Goal: Information Seeking & Learning: Compare options

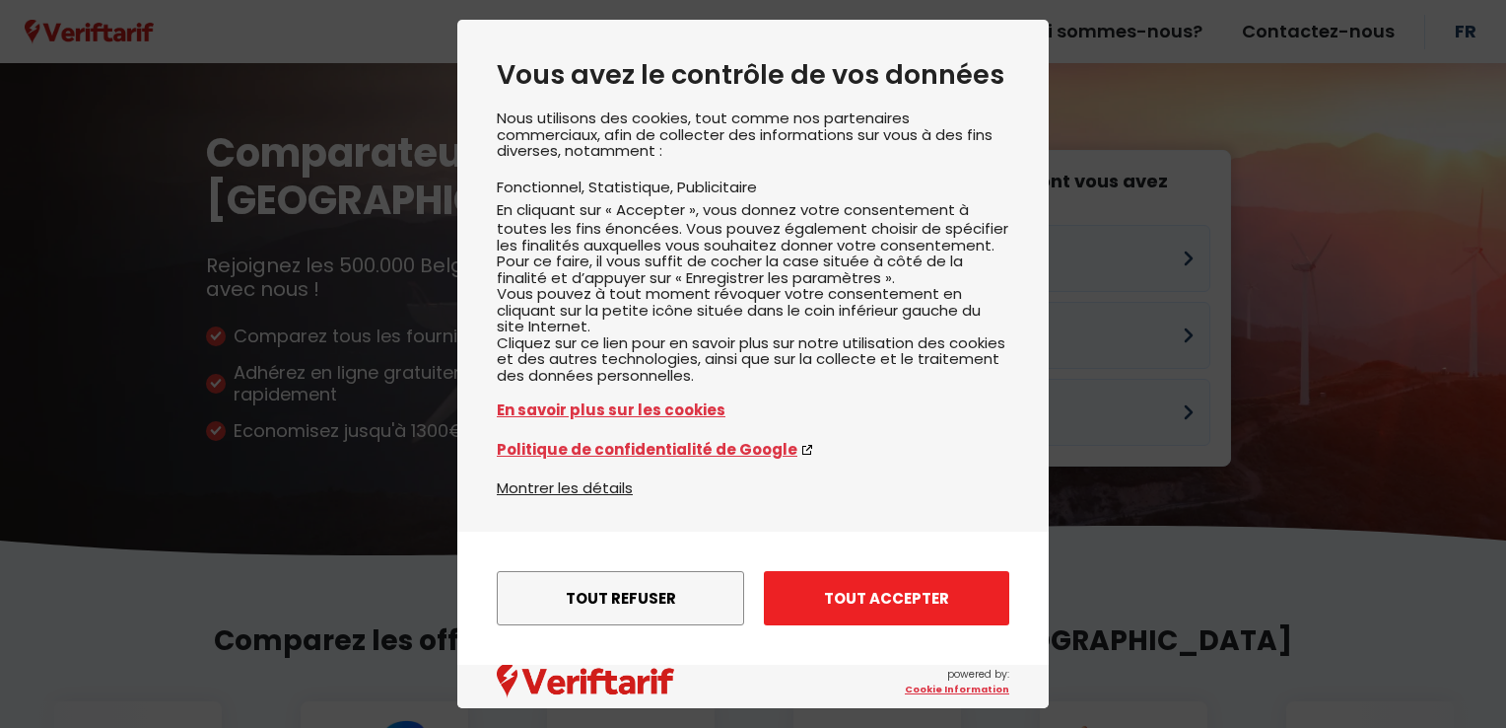
click at [887, 596] on button "Tout accepter" at bounding box center [886, 598] width 245 height 54
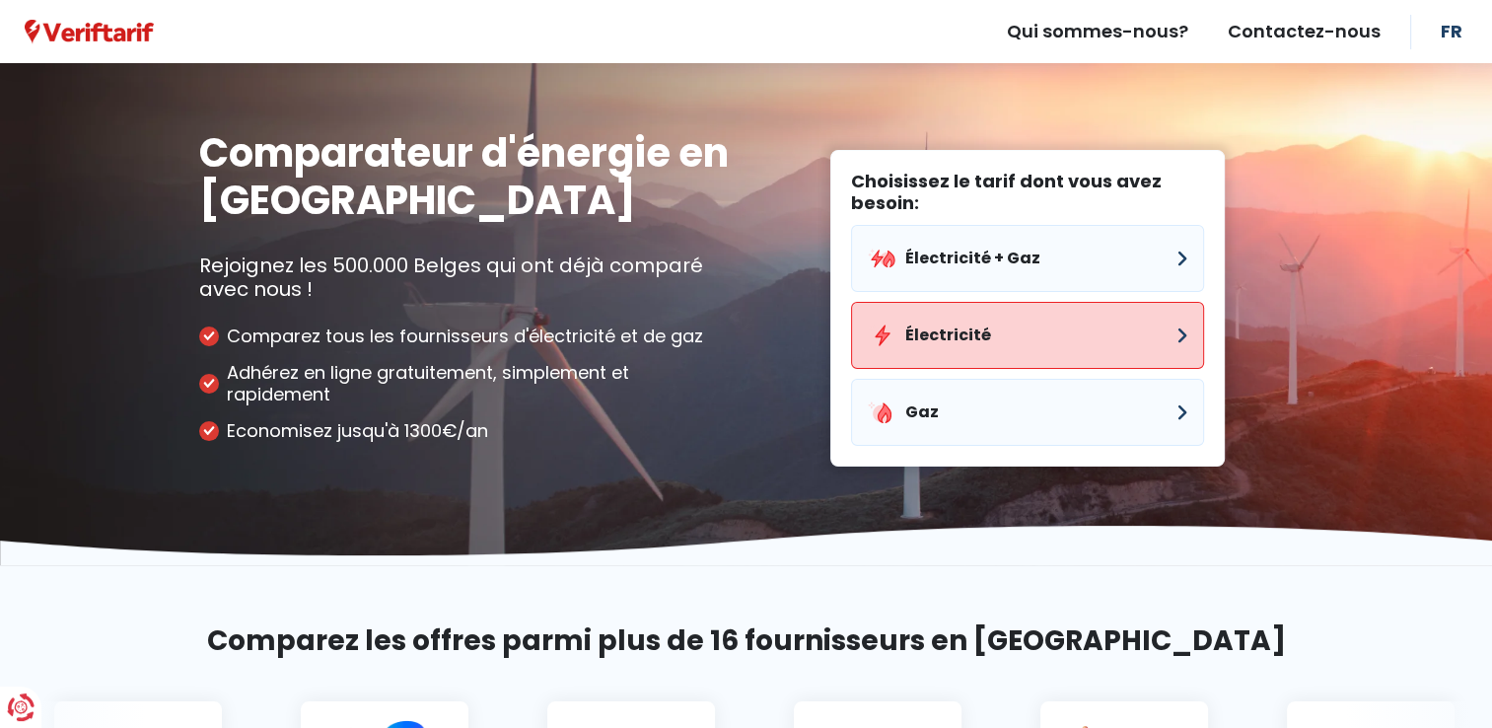
click at [1002, 334] on button "Électricité" at bounding box center [1027, 335] width 353 height 67
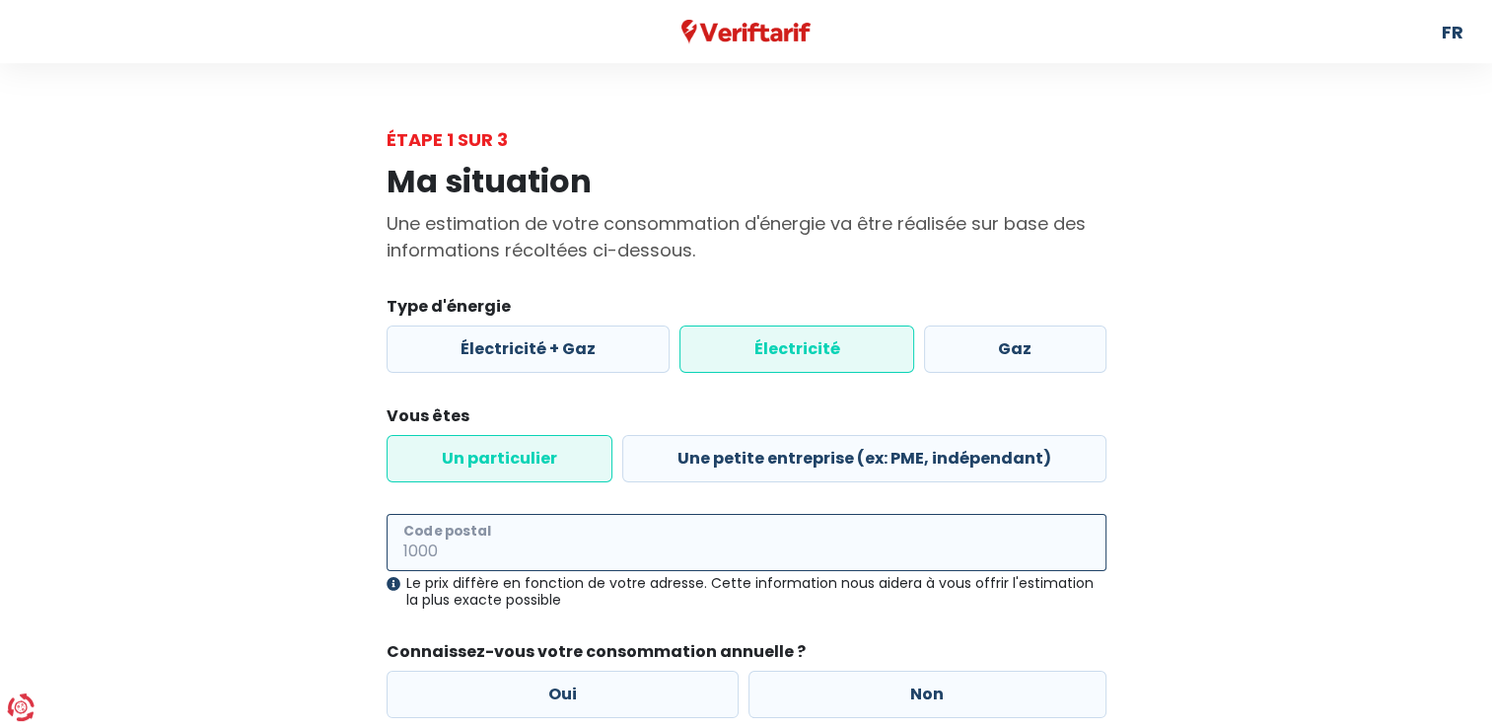
click at [557, 534] on input "Code postal" at bounding box center [746, 542] width 720 height 57
type input "5020"
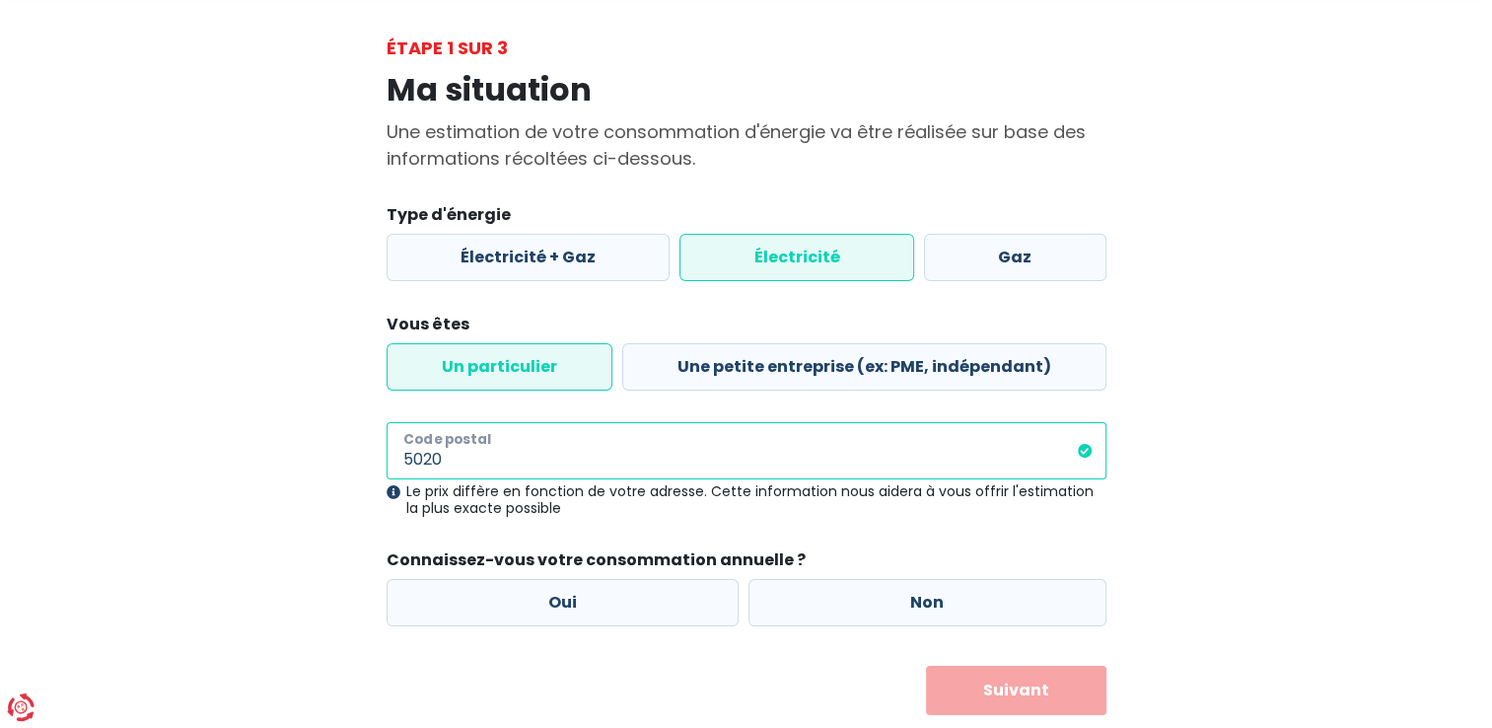
scroll to position [142, 0]
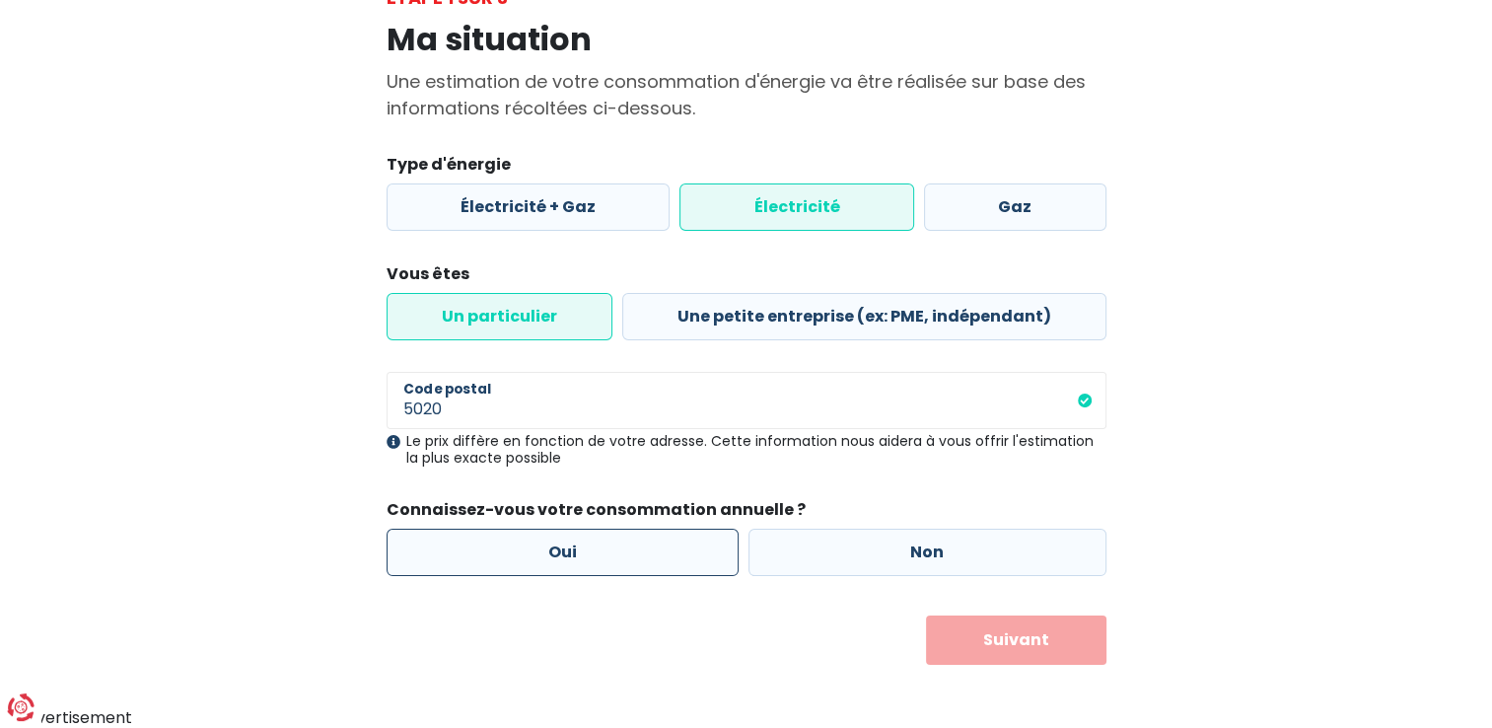
click at [558, 546] on label "Oui" at bounding box center [562, 551] width 353 height 47
click at [558, 546] on input "Oui" at bounding box center [562, 551] width 353 height 47
radio input "true"
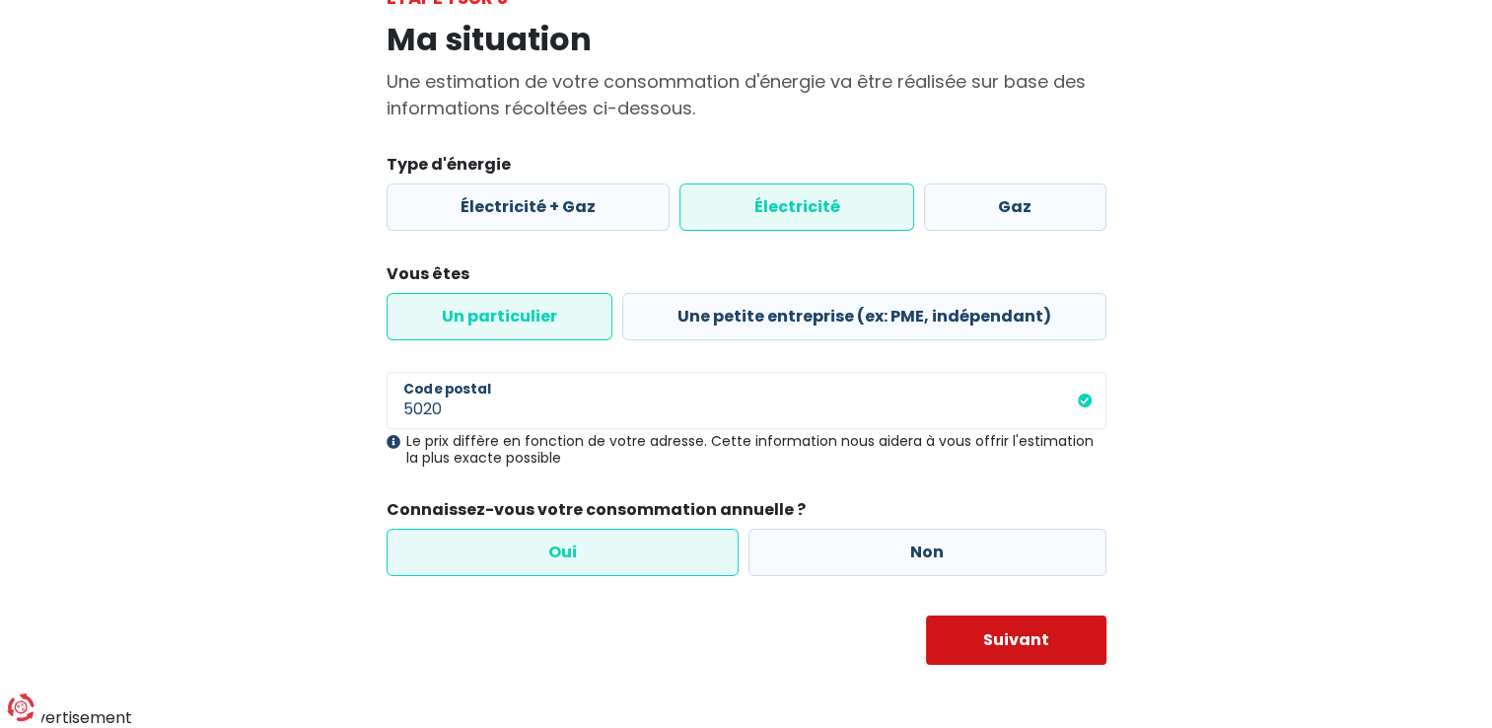
click at [975, 632] on button "Suivant" at bounding box center [1016, 639] width 180 height 49
select select
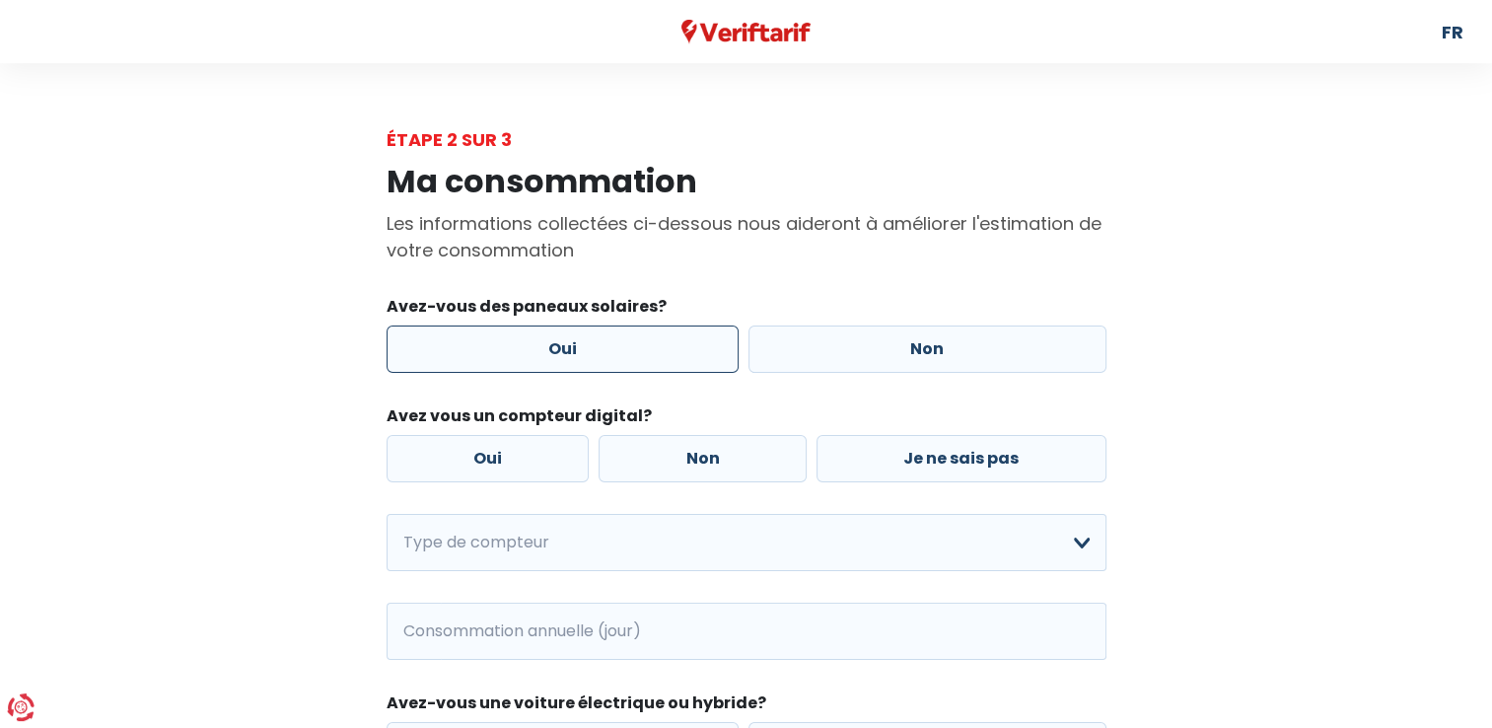
click at [588, 331] on label "Oui" at bounding box center [562, 348] width 353 height 47
click at [588, 331] on input "Oui" at bounding box center [562, 348] width 353 height 47
radio input "true"
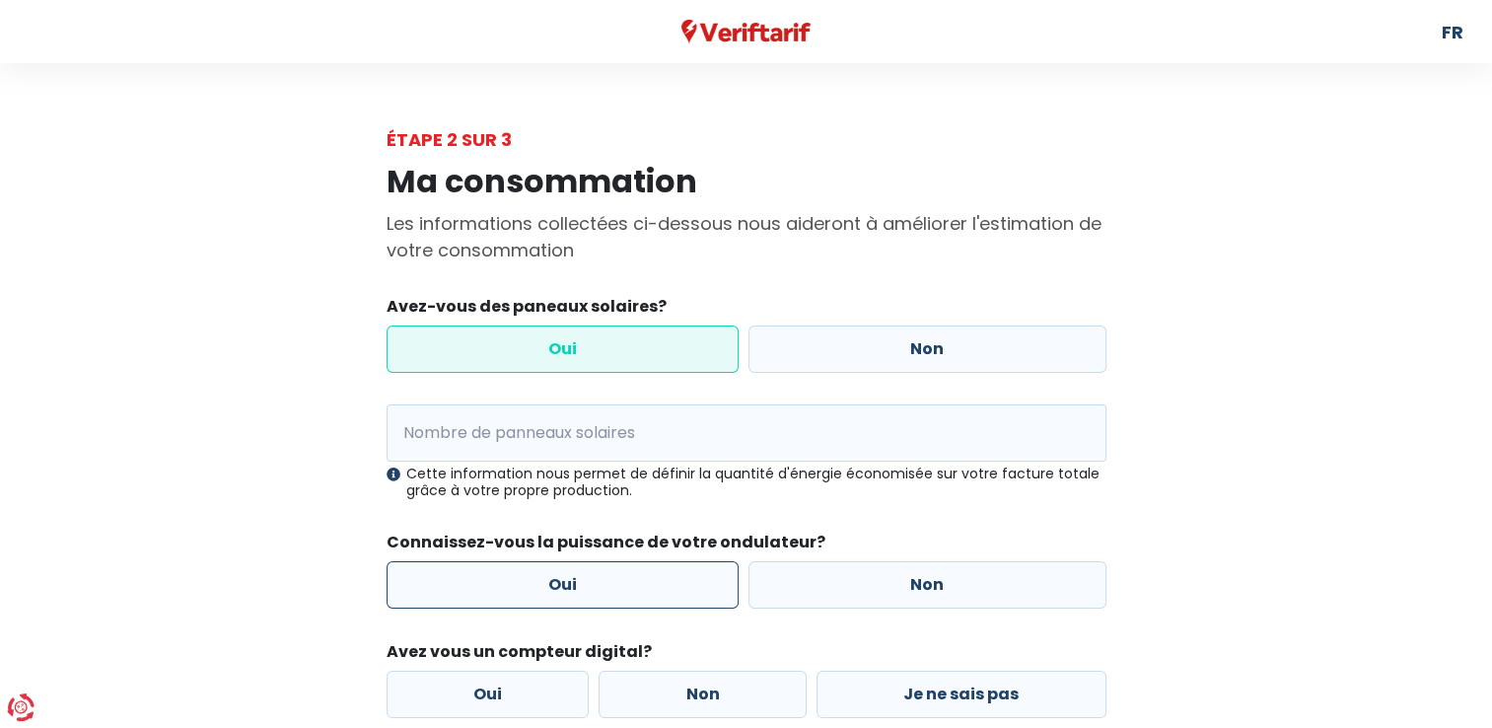
click at [576, 603] on label "Oui" at bounding box center [562, 584] width 353 height 47
click at [576, 603] on input "Oui" at bounding box center [562, 584] width 353 height 47
radio input "true"
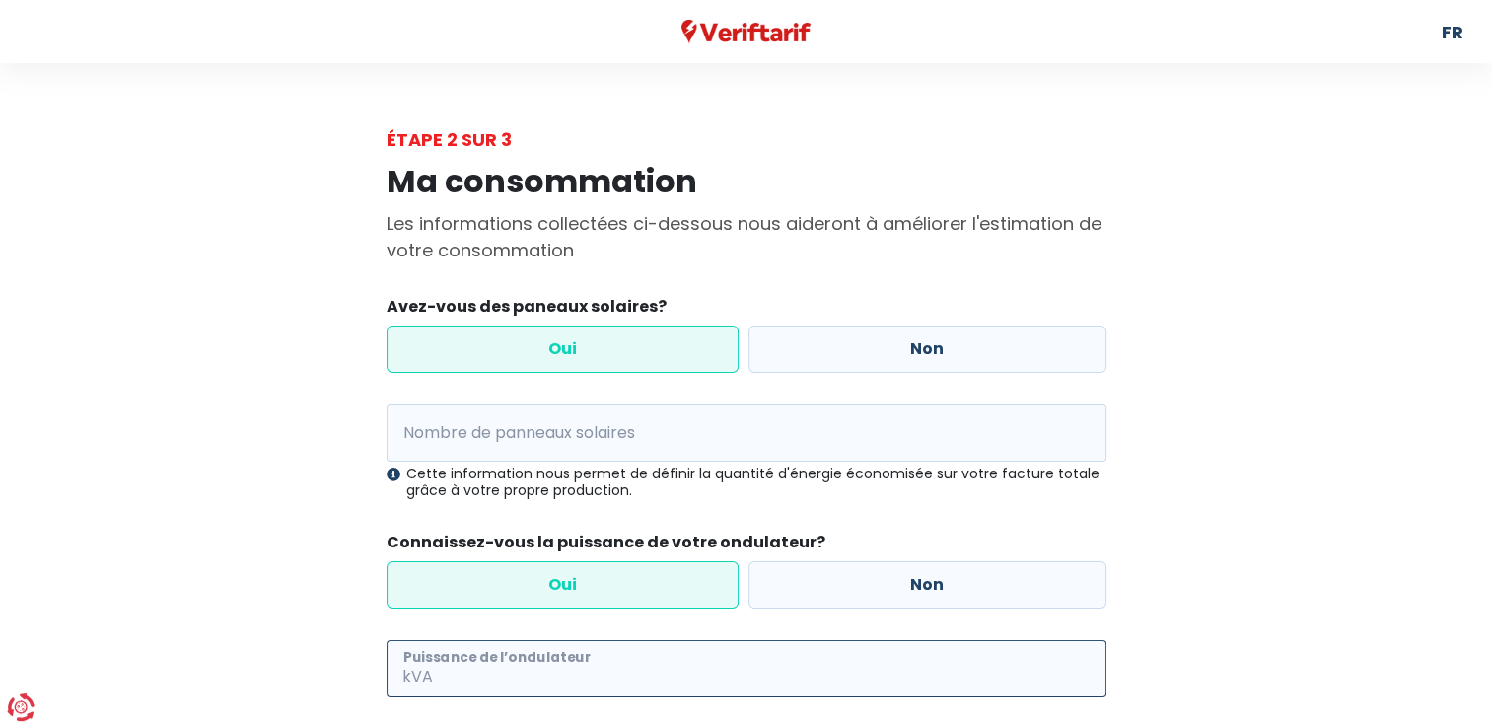
click at [556, 653] on input "Puissance de l’ondulateur" at bounding box center [771, 668] width 669 height 57
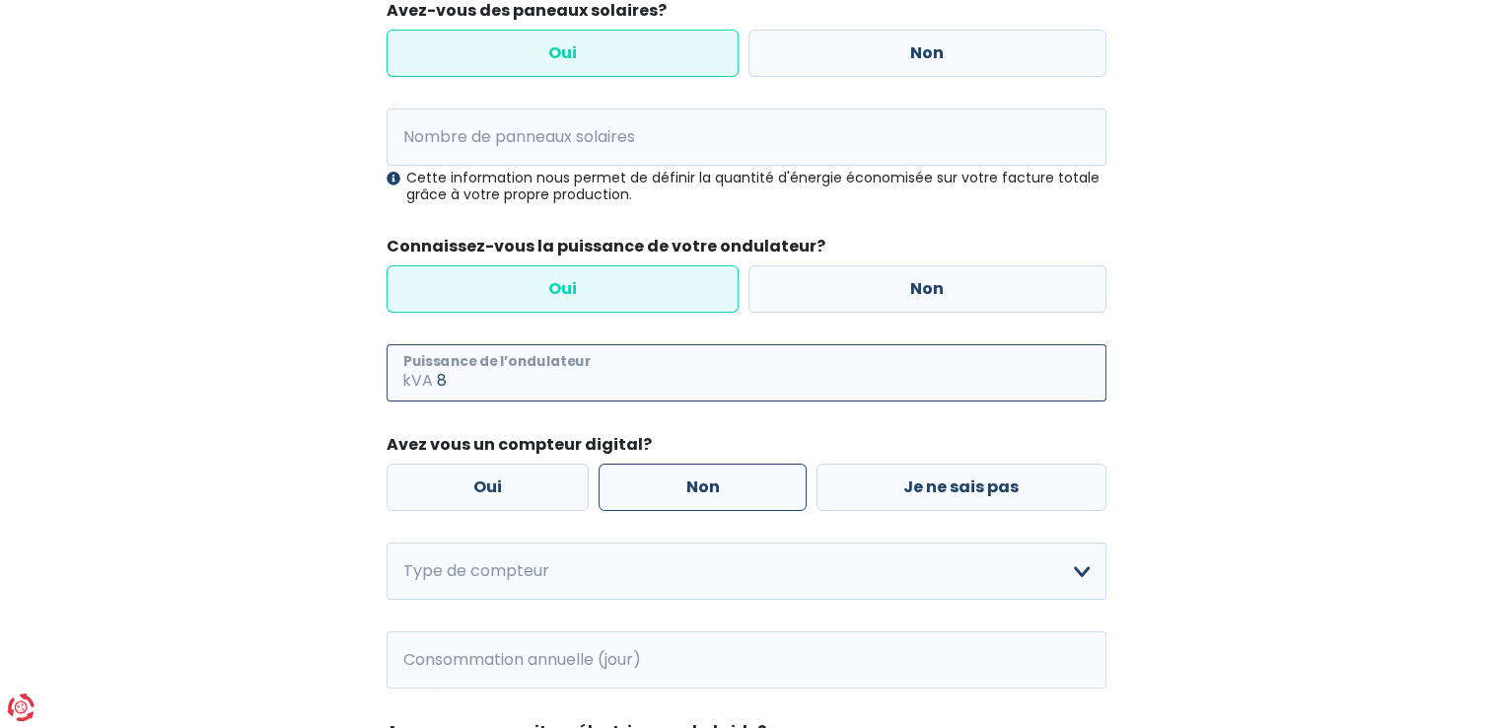
type input "8"
click at [697, 486] on label "Non" at bounding box center [702, 486] width 208 height 47
click at [697, 486] on input "Non" at bounding box center [702, 486] width 208 height 47
radio input "true"
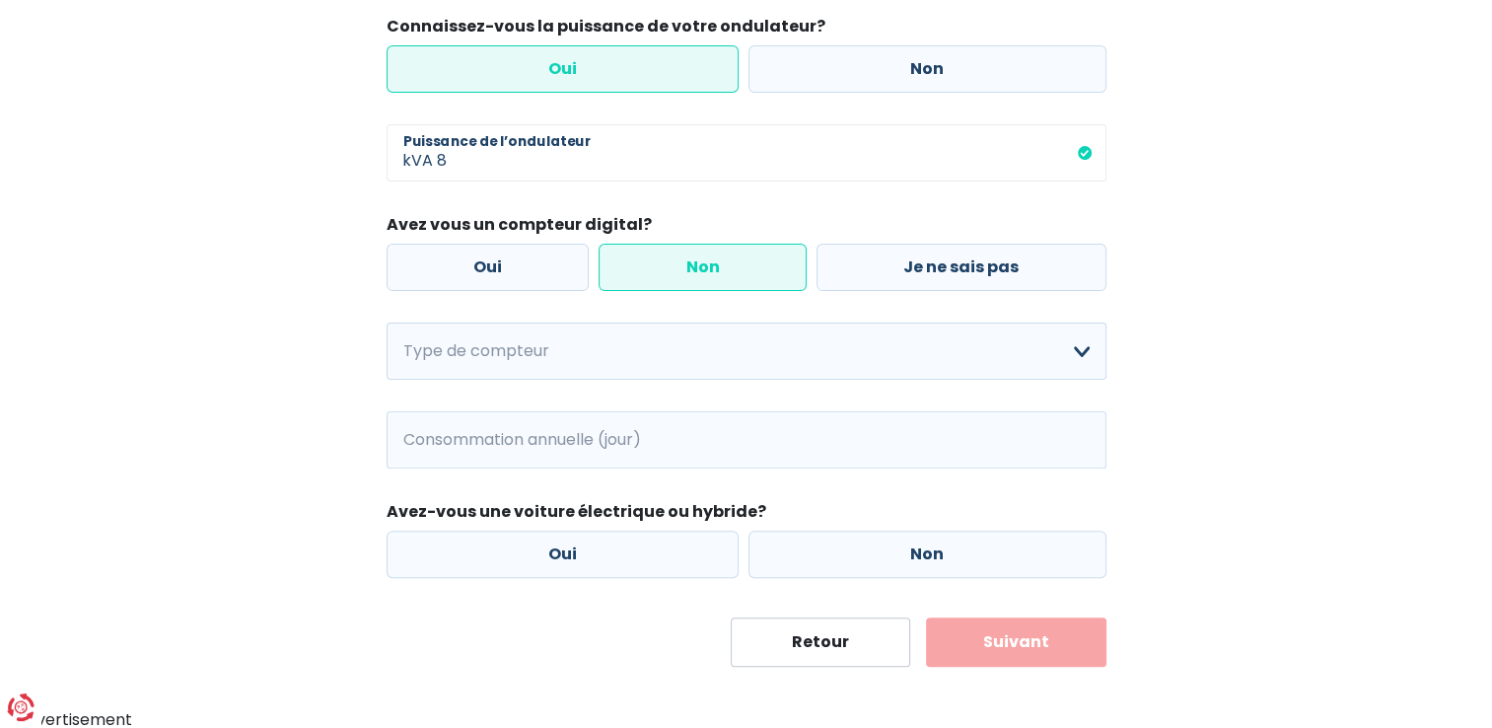
scroll to position [518, 0]
click at [586, 550] on label "Oui" at bounding box center [562, 551] width 353 height 47
click at [586, 550] on input "Oui" at bounding box center [562, 551] width 353 height 47
radio input "true"
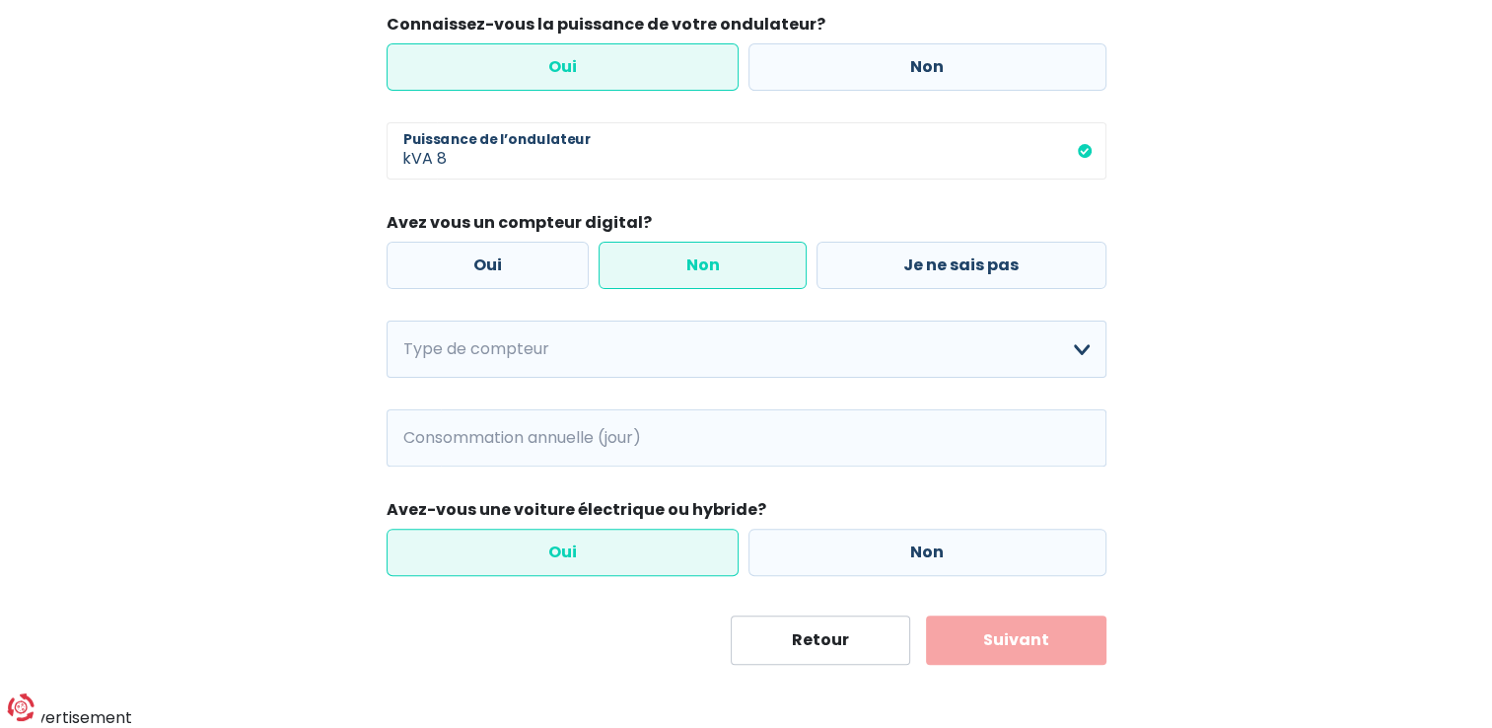
click at [1031, 645] on button "Suivant" at bounding box center [1016, 639] width 180 height 49
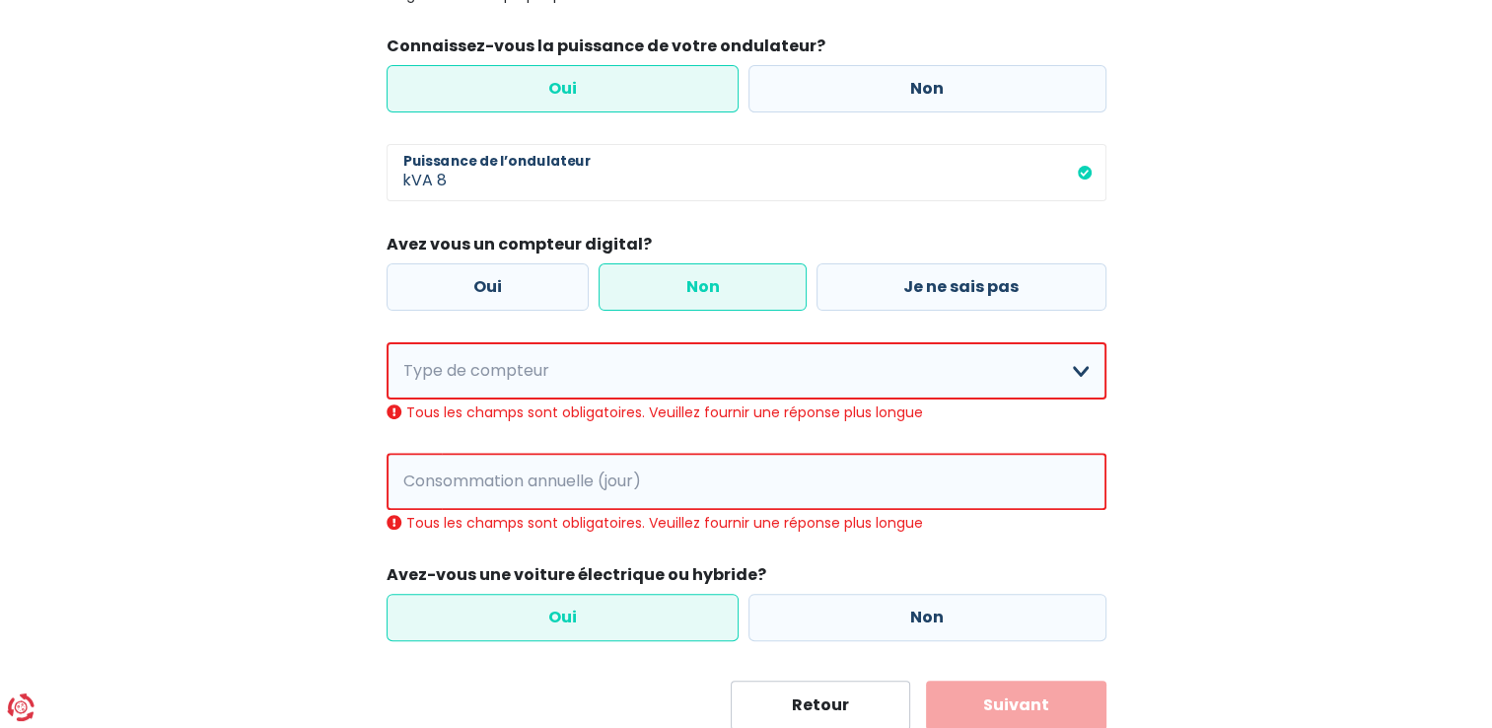
scroll to position [583, 0]
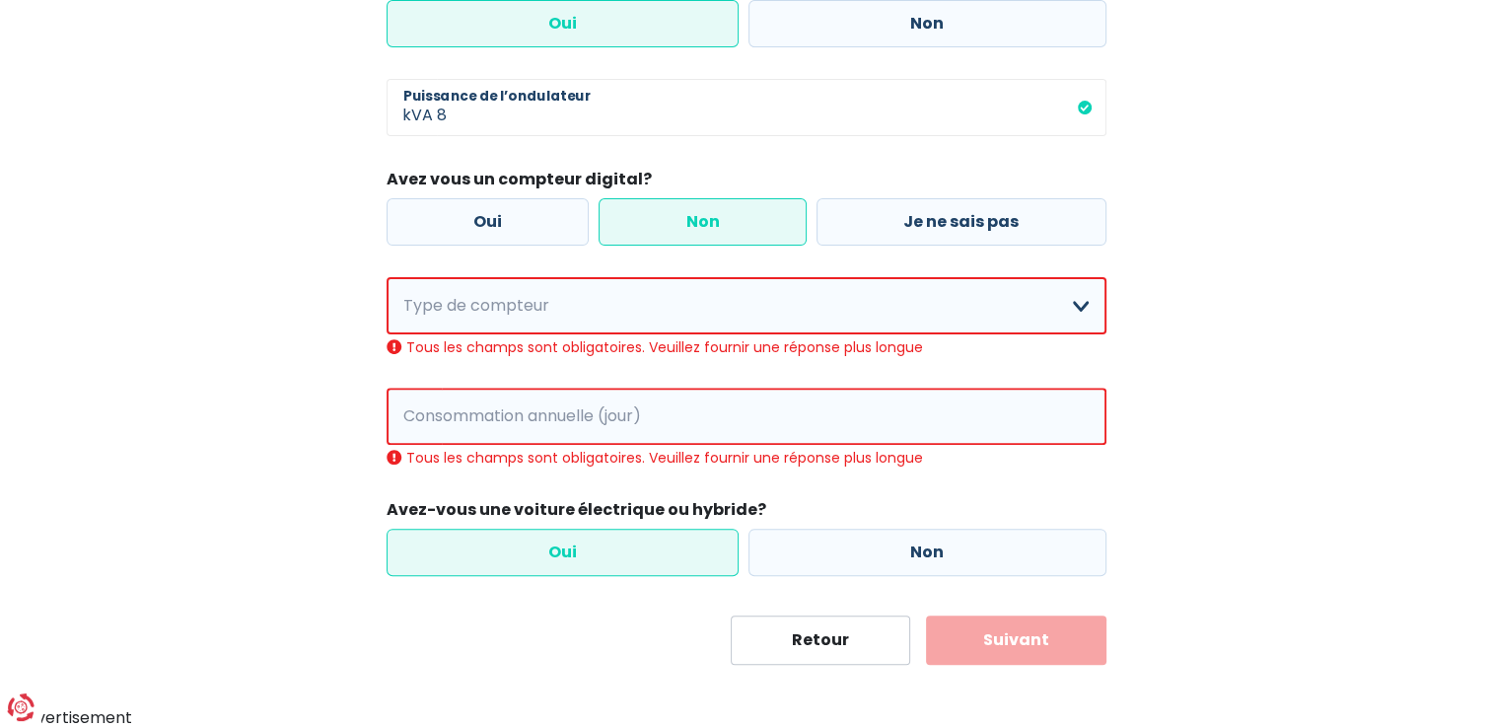
click at [698, 222] on label "Non" at bounding box center [702, 221] width 208 height 47
click at [698, 222] on input "Non" at bounding box center [702, 221] width 208 height 47
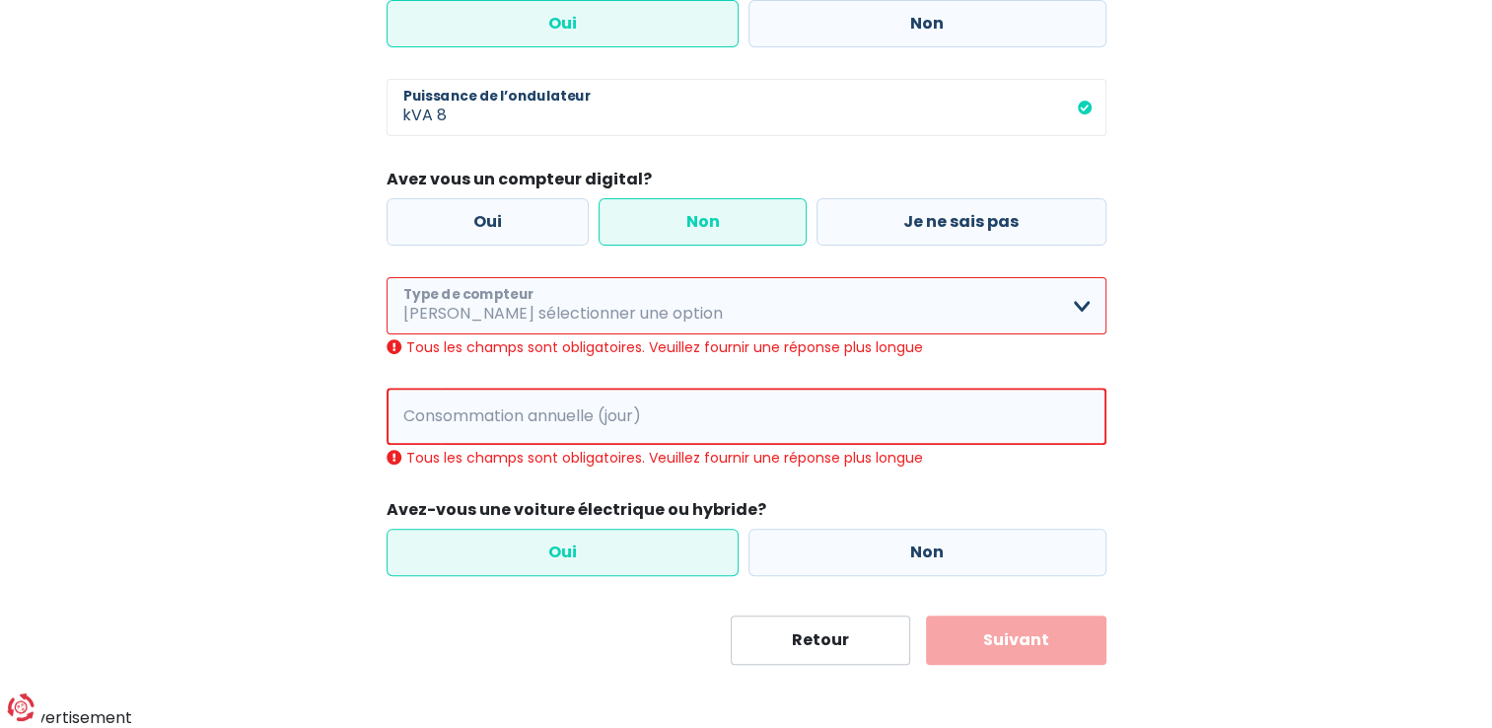
click at [1075, 308] on select "Mono-horaire Bi-horaire Mono-horaire + exclusif nuit Bi-horaire + exclusif nuit…" at bounding box center [746, 305] width 720 height 57
select select "day_single_rate"
click at [386, 299] on select "Mono-horaire Bi-horaire Mono-horaire + exclusif nuit Bi-horaire + exclusif nuit…" at bounding box center [746, 305] width 720 height 57
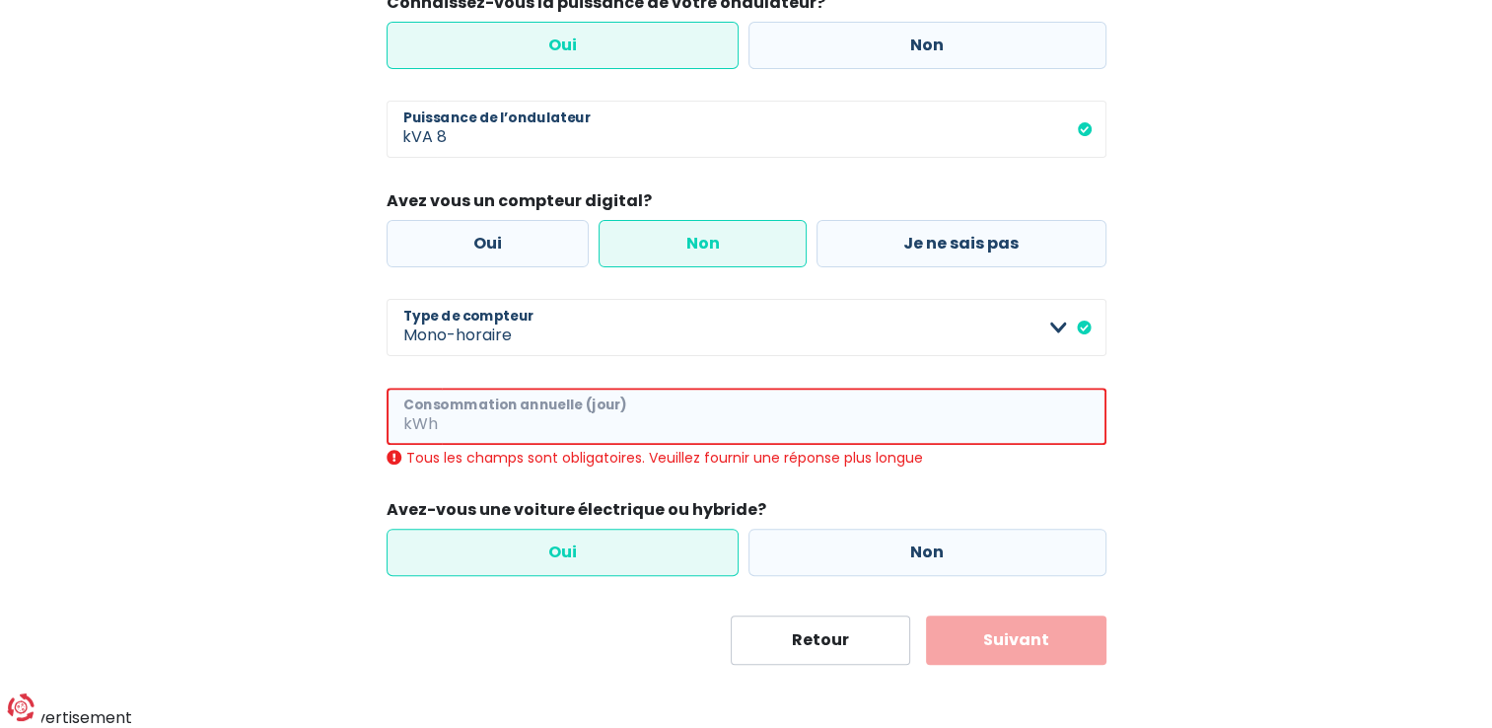
click at [507, 425] on input "Consommation annuelle (jour)" at bounding box center [774, 415] width 664 height 57
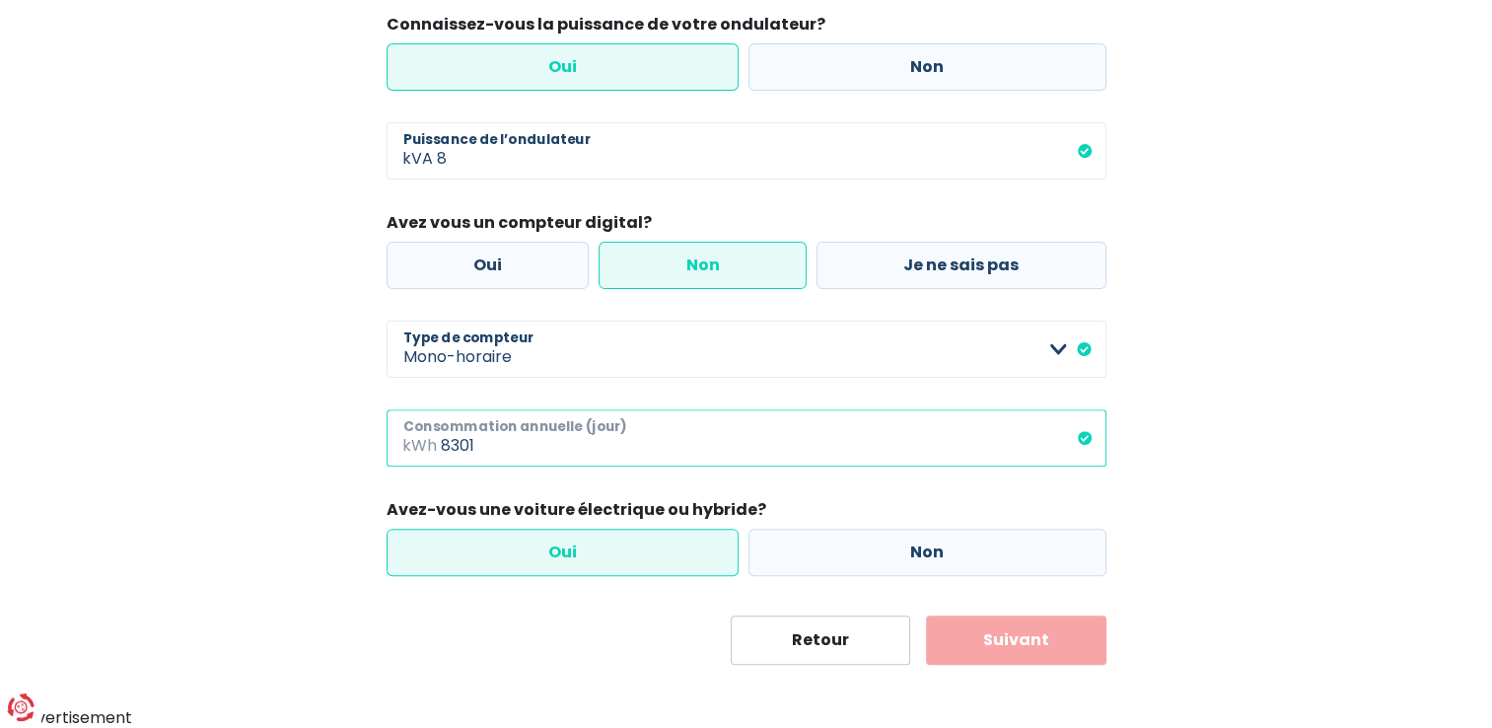
type input "8301"
click at [996, 645] on button "Suivant" at bounding box center [1016, 639] width 180 height 49
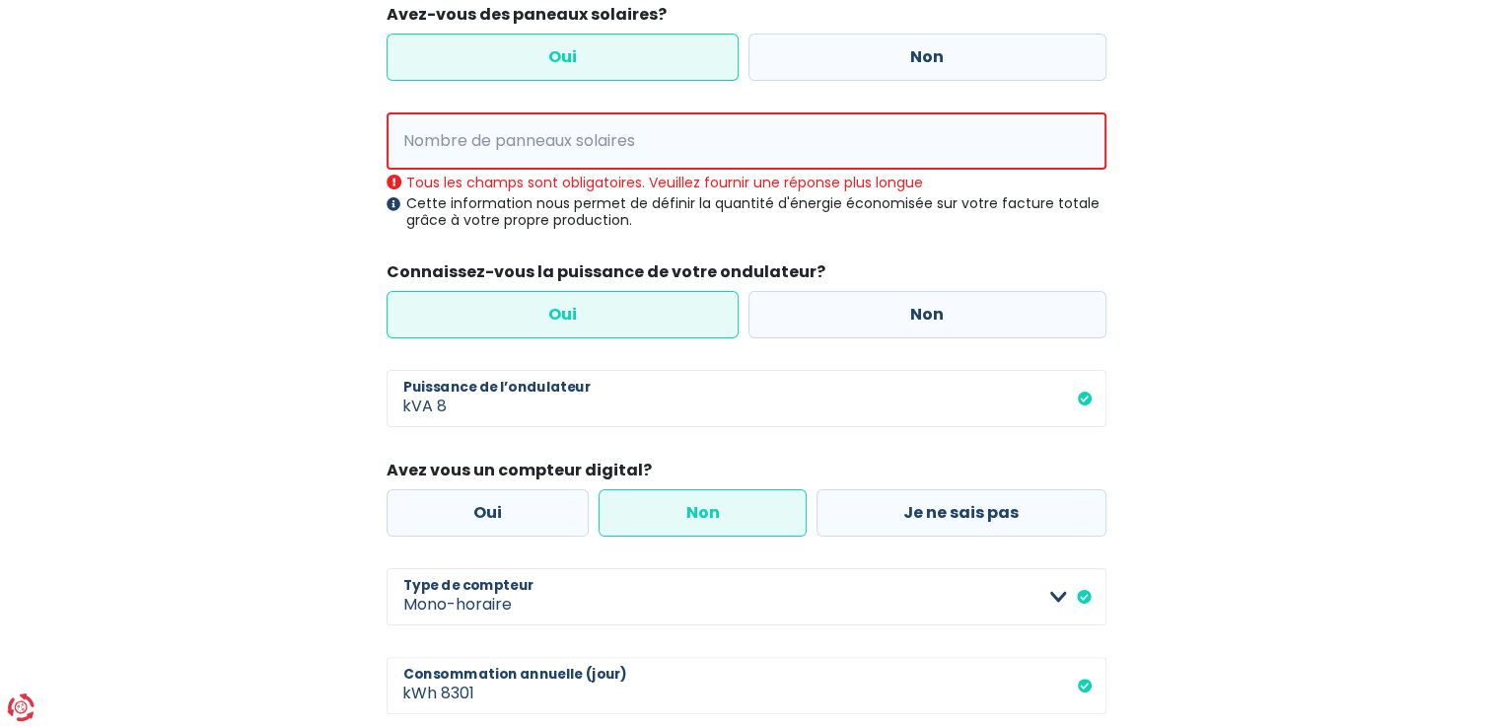
scroll to position [208, 0]
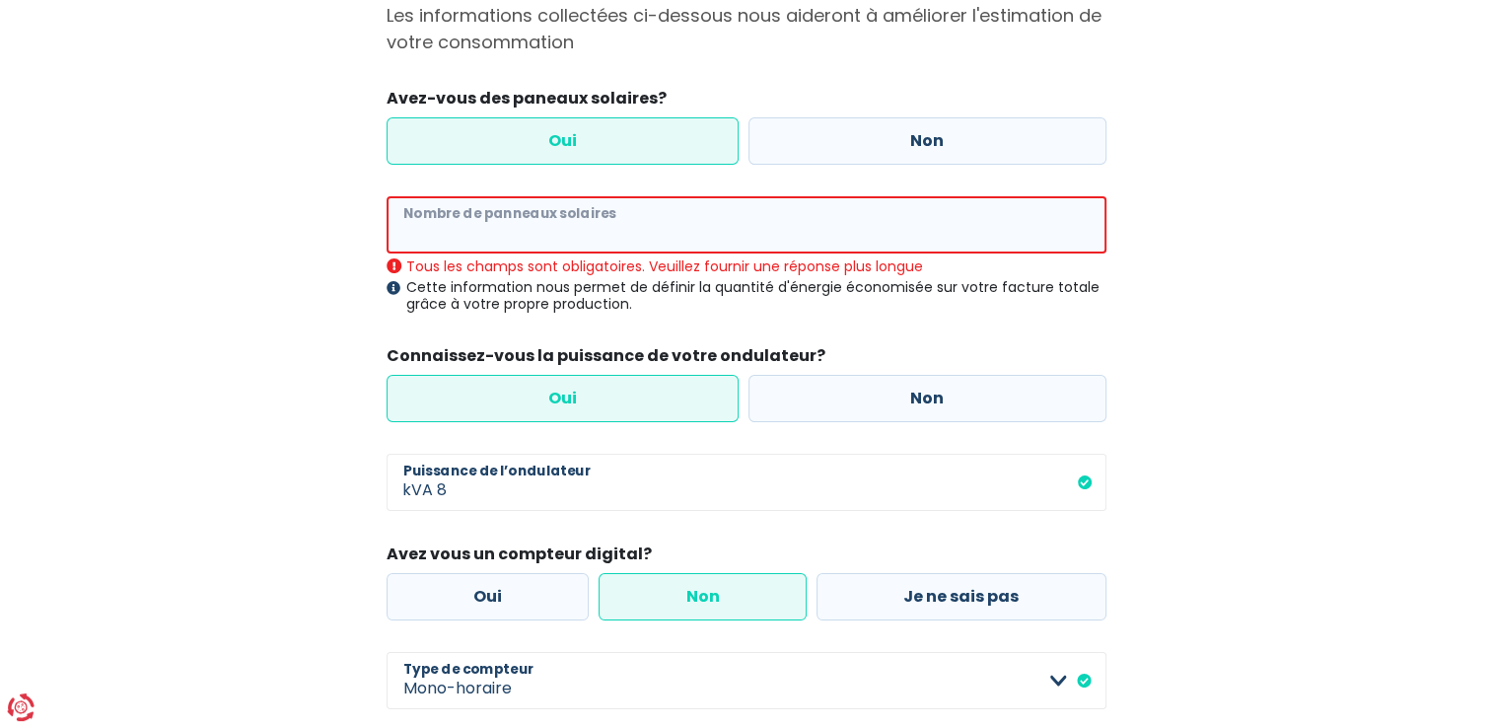
click at [614, 230] on input "Nombre de panneaux solaires" at bounding box center [746, 224] width 720 height 57
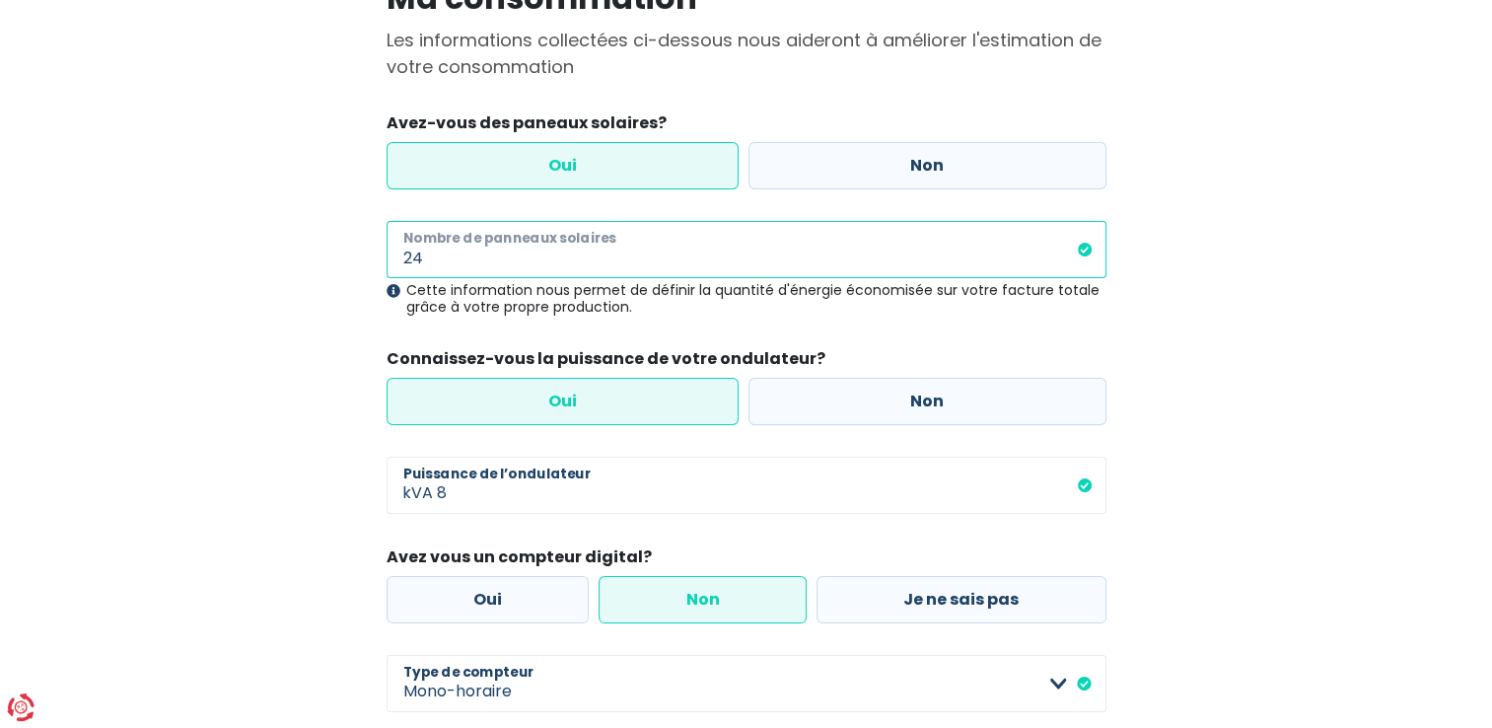
scroll to position [296, 0]
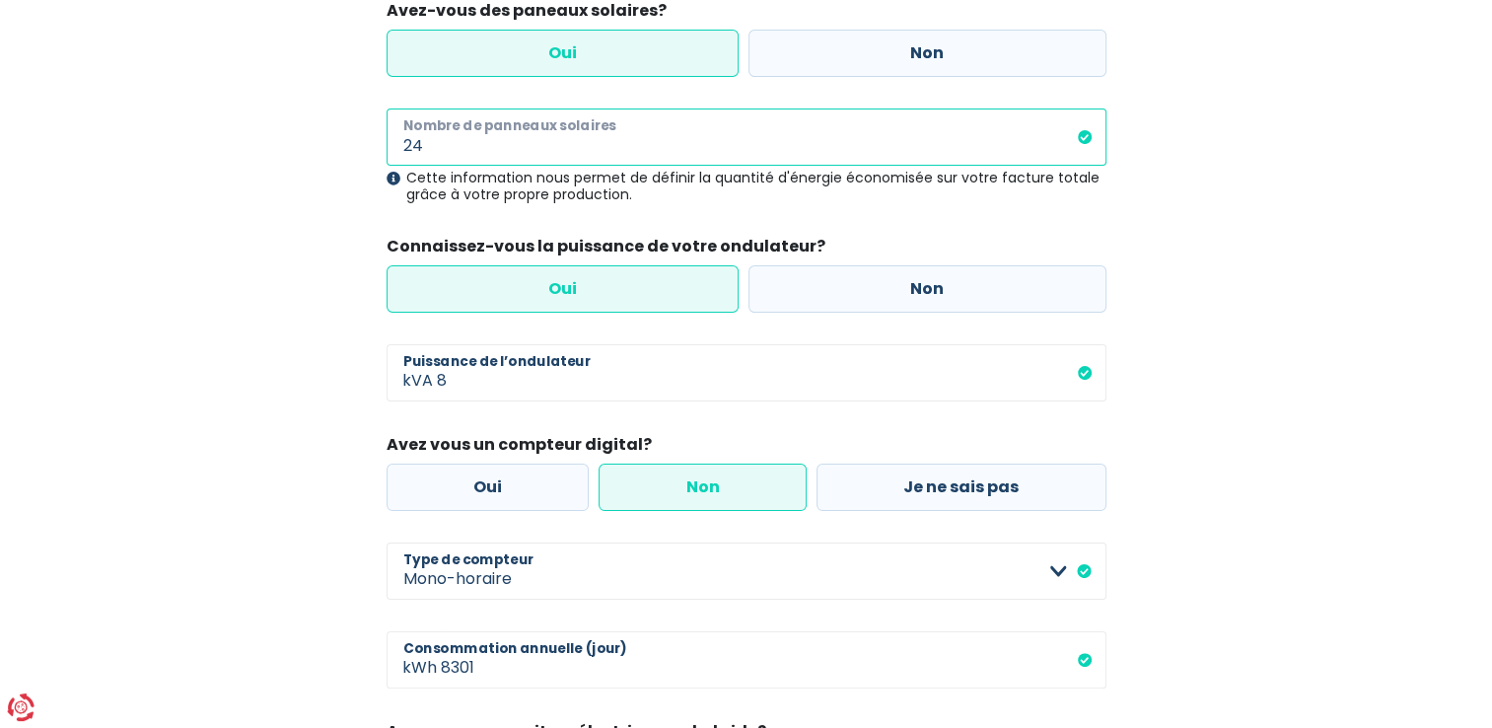
type input "2"
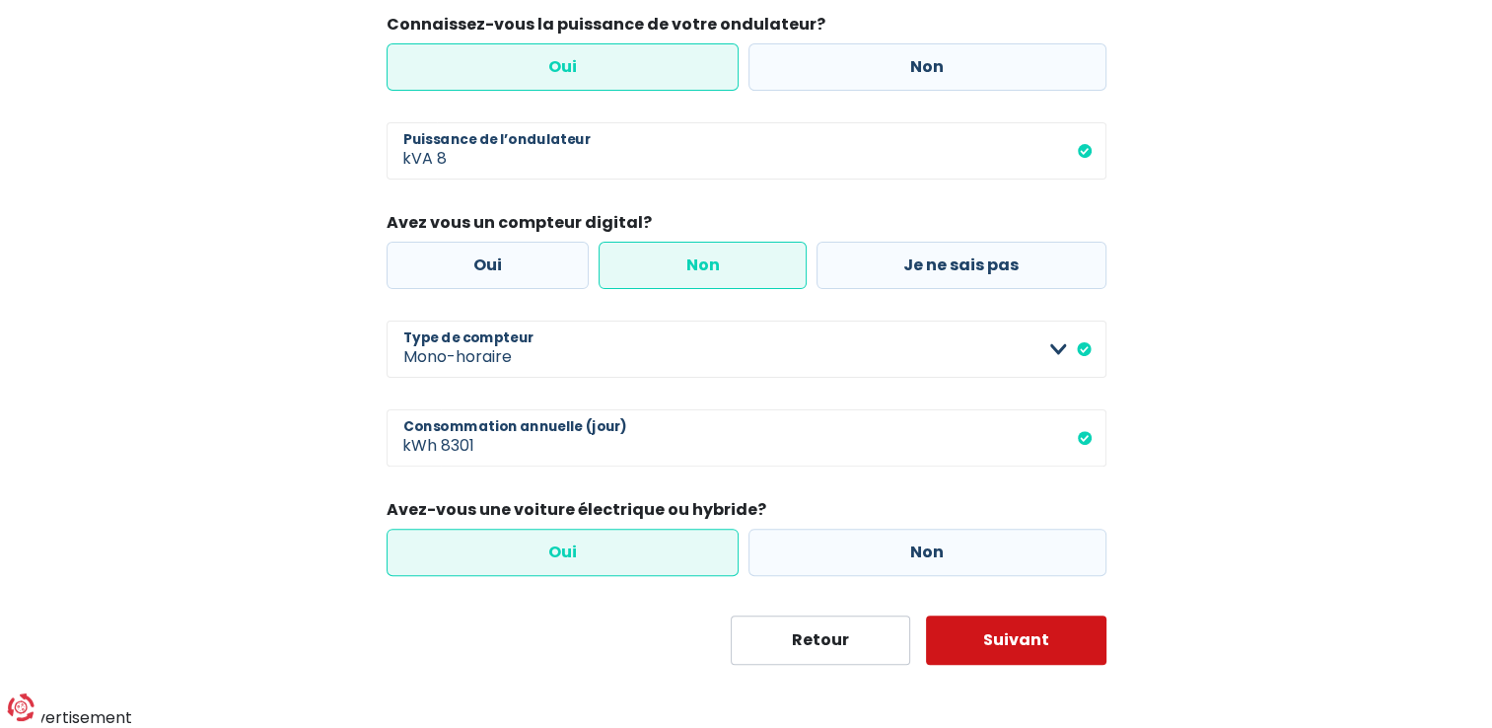
type input "36"
click at [978, 635] on button "Suivant" at bounding box center [1016, 639] width 180 height 49
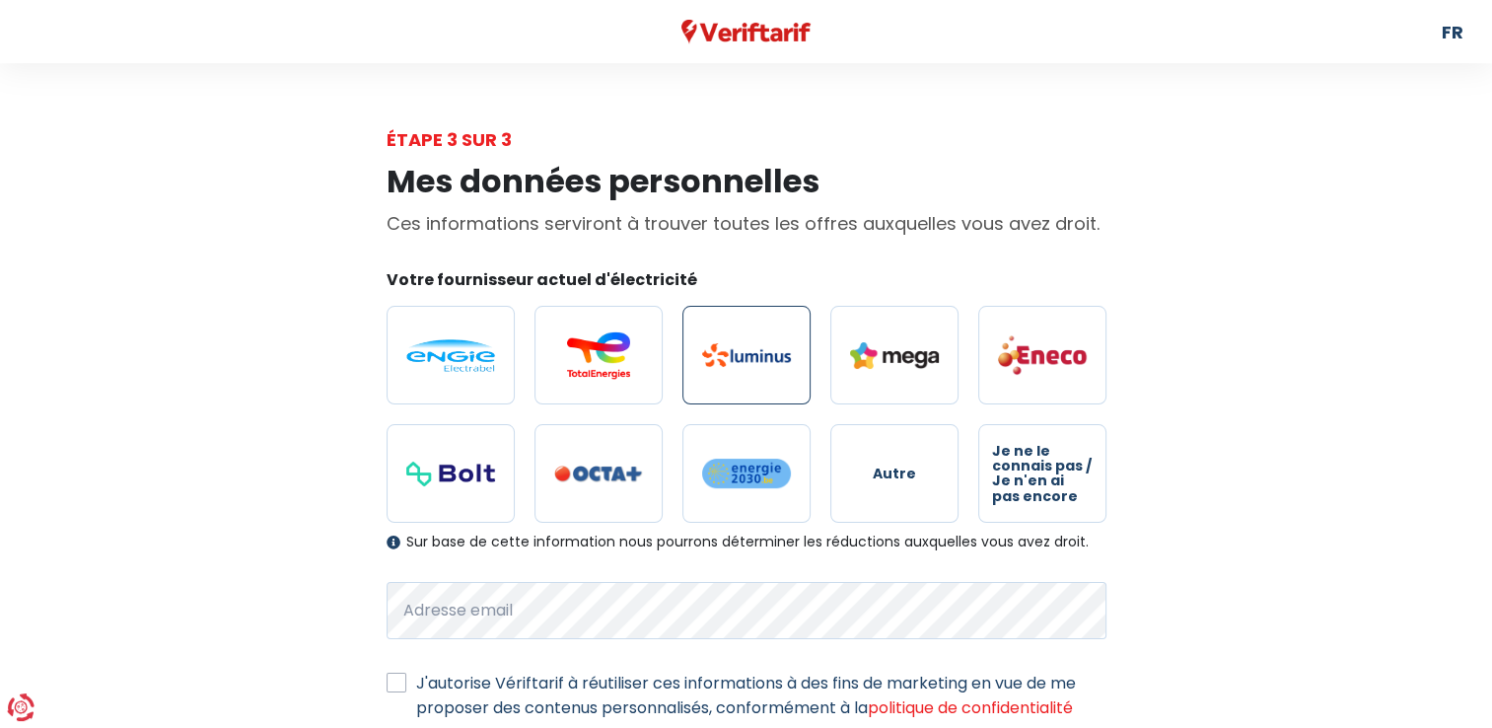
click at [737, 367] on img at bounding box center [746, 355] width 89 height 24
click at [737, 367] on input "radio" at bounding box center [746, 355] width 128 height 99
radio input "true"
